Goal: Task Accomplishment & Management: Use online tool/utility

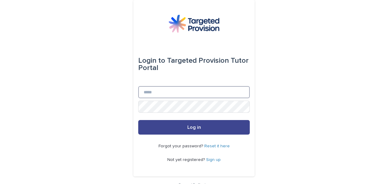
type input "**********"
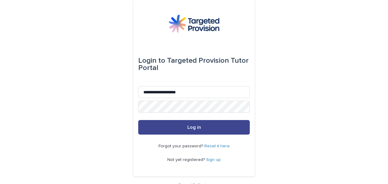
click at [187, 132] on button "Log in" at bounding box center [193, 127] width 111 height 15
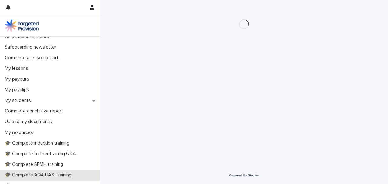
scroll to position [101, 0]
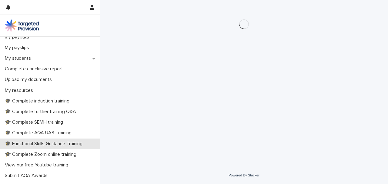
click at [32, 145] on p "🎓 Functional Skills Guidance Training" at bounding box center [44, 144] width 85 height 6
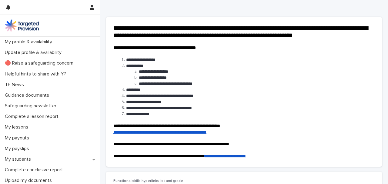
scroll to position [81, 0]
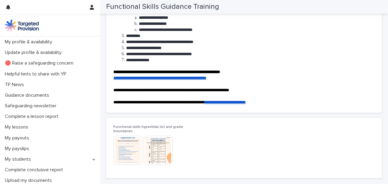
click at [130, 151] on img at bounding box center [127, 150] width 29 height 29
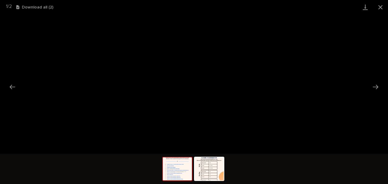
click at [173, 171] on img at bounding box center [177, 168] width 29 height 23
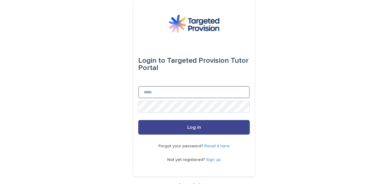
type input "**********"
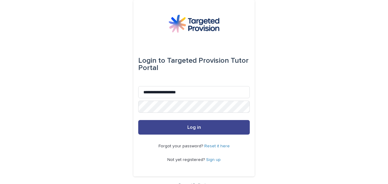
click at [188, 132] on button "Log in" at bounding box center [193, 127] width 111 height 15
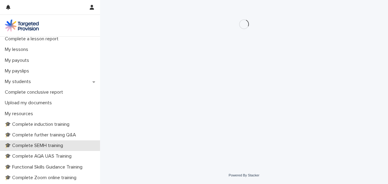
scroll to position [81, 0]
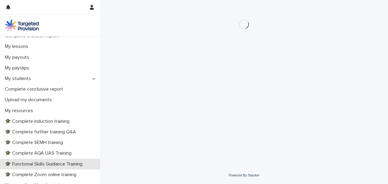
click at [30, 164] on p "🎓 Functional Skills Guidance Training" at bounding box center [44, 164] width 85 height 6
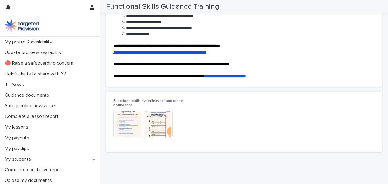
scroll to position [127, 0]
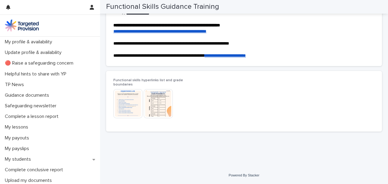
click at [118, 95] on img at bounding box center [127, 103] width 29 height 29
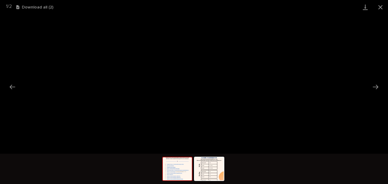
click at [176, 173] on img at bounding box center [177, 168] width 29 height 23
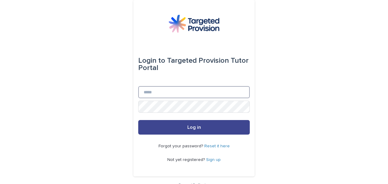
type input "**********"
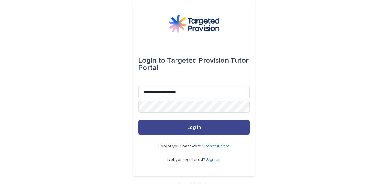
click at [184, 126] on button "Log in" at bounding box center [193, 127] width 111 height 15
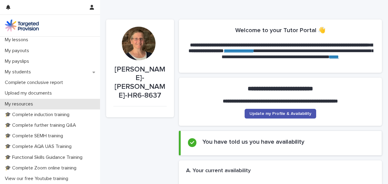
scroll to position [81, 0]
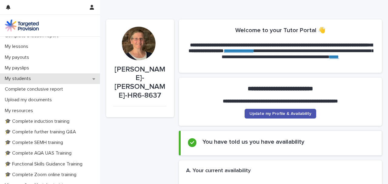
click at [39, 74] on div "My students" at bounding box center [50, 78] width 100 height 11
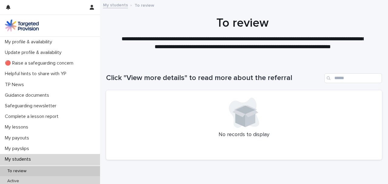
click at [22, 178] on div "Active" at bounding box center [50, 181] width 100 height 10
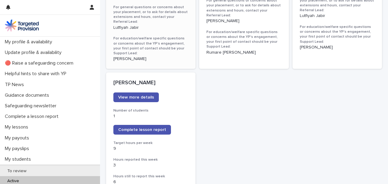
scroll to position [485, 0]
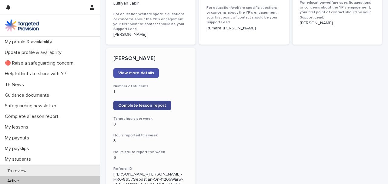
click at [151, 103] on span "Complete lesson report" at bounding box center [142, 105] width 48 height 4
